Goal: Find contact information: Find contact information

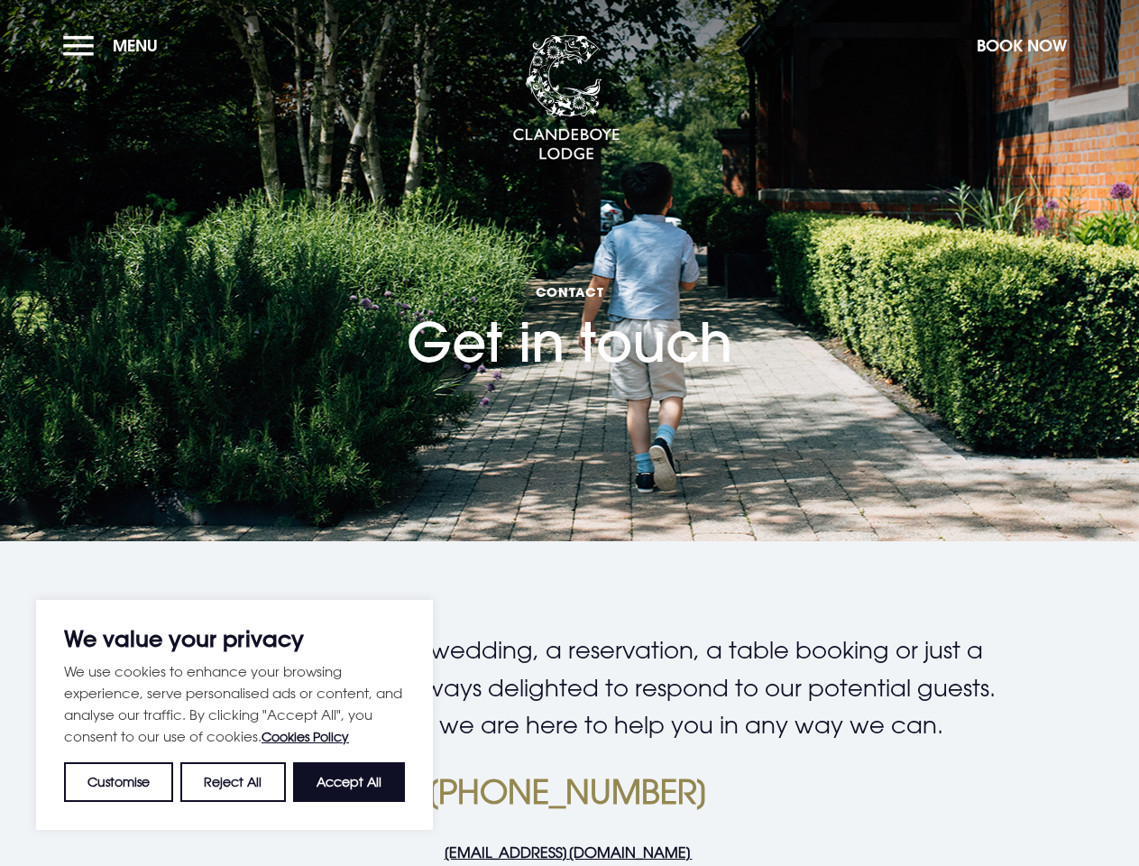
click at [569, 433] on section "Contact Get in touch" at bounding box center [569, 270] width 1139 height 541
click at [119, 782] on button "Customise" at bounding box center [118, 782] width 109 height 40
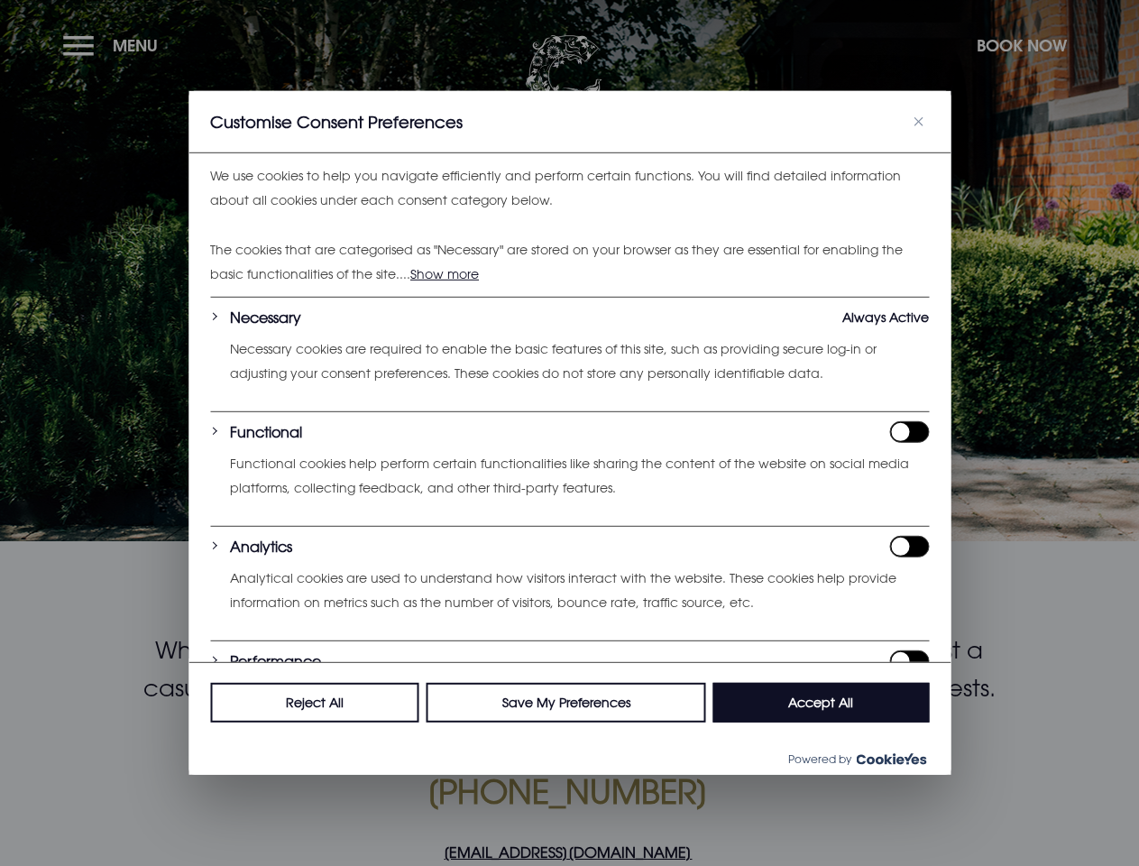
click at [234, 782] on div at bounding box center [569, 433] width 1139 height 866
click at [349, 782] on div at bounding box center [569, 433] width 1139 height 866
click at [115, 45] on div at bounding box center [569, 433] width 1139 height 866
click at [1021, 45] on div at bounding box center [569, 433] width 1139 height 866
